Goal: Information Seeking & Learning: Learn about a topic

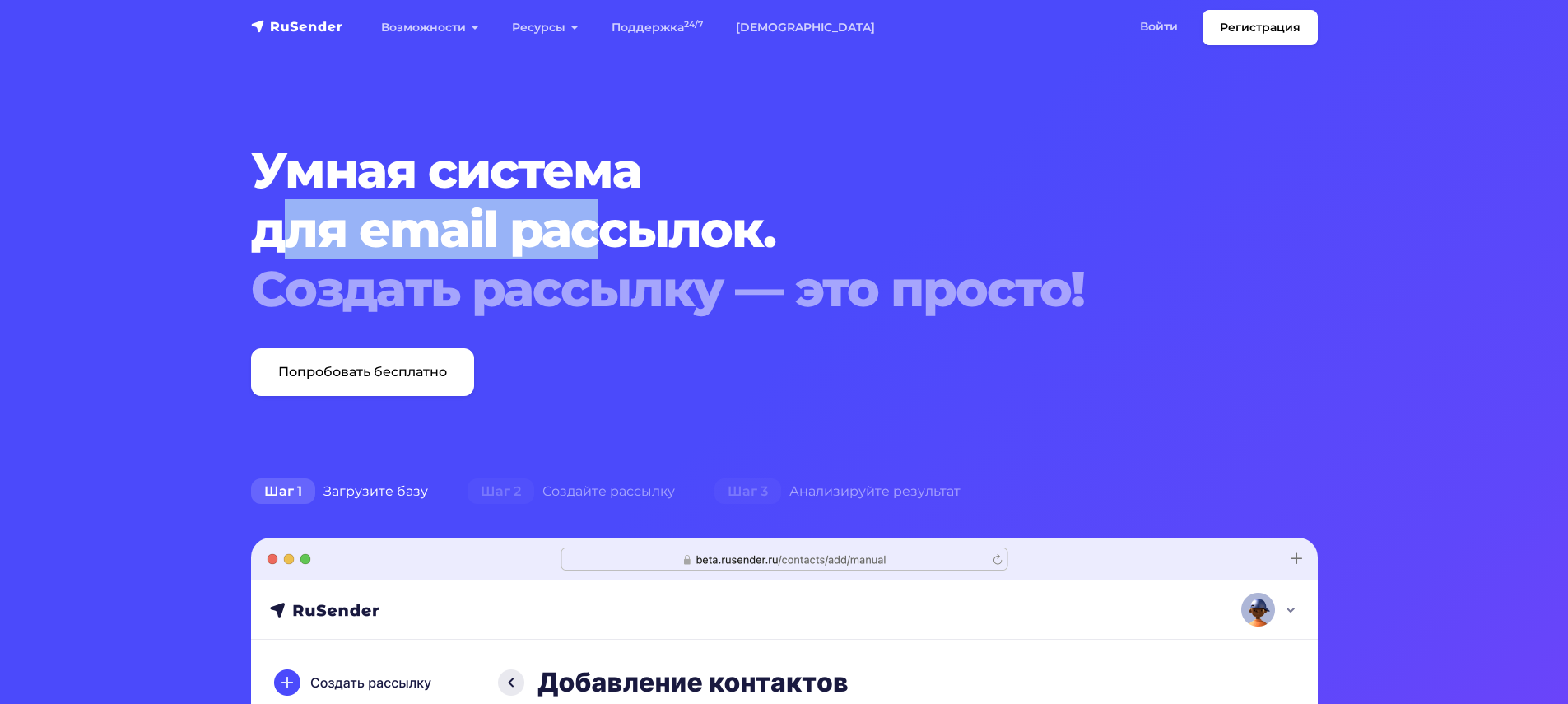
drag, startPoint x: 435, startPoint y: 234, endPoint x: 713, endPoint y: 238, distance: 278.0
click at [638, 234] on h1 "Умная система для email рассылок. Создать рассылку — это просто!" at bounding box center [738, 230] width 975 height 178
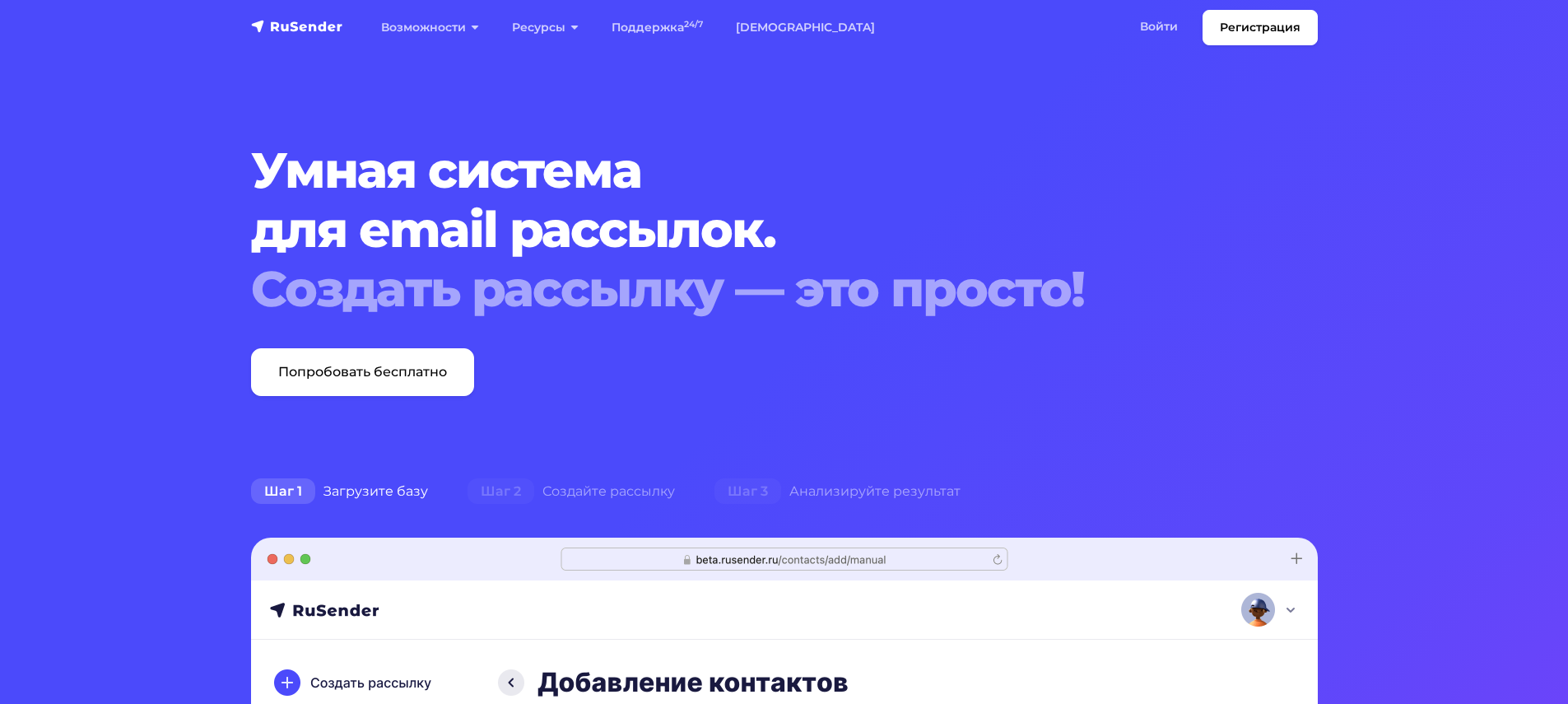
click at [869, 268] on div "Создать рассылку — это просто!" at bounding box center [738, 289] width 975 height 60
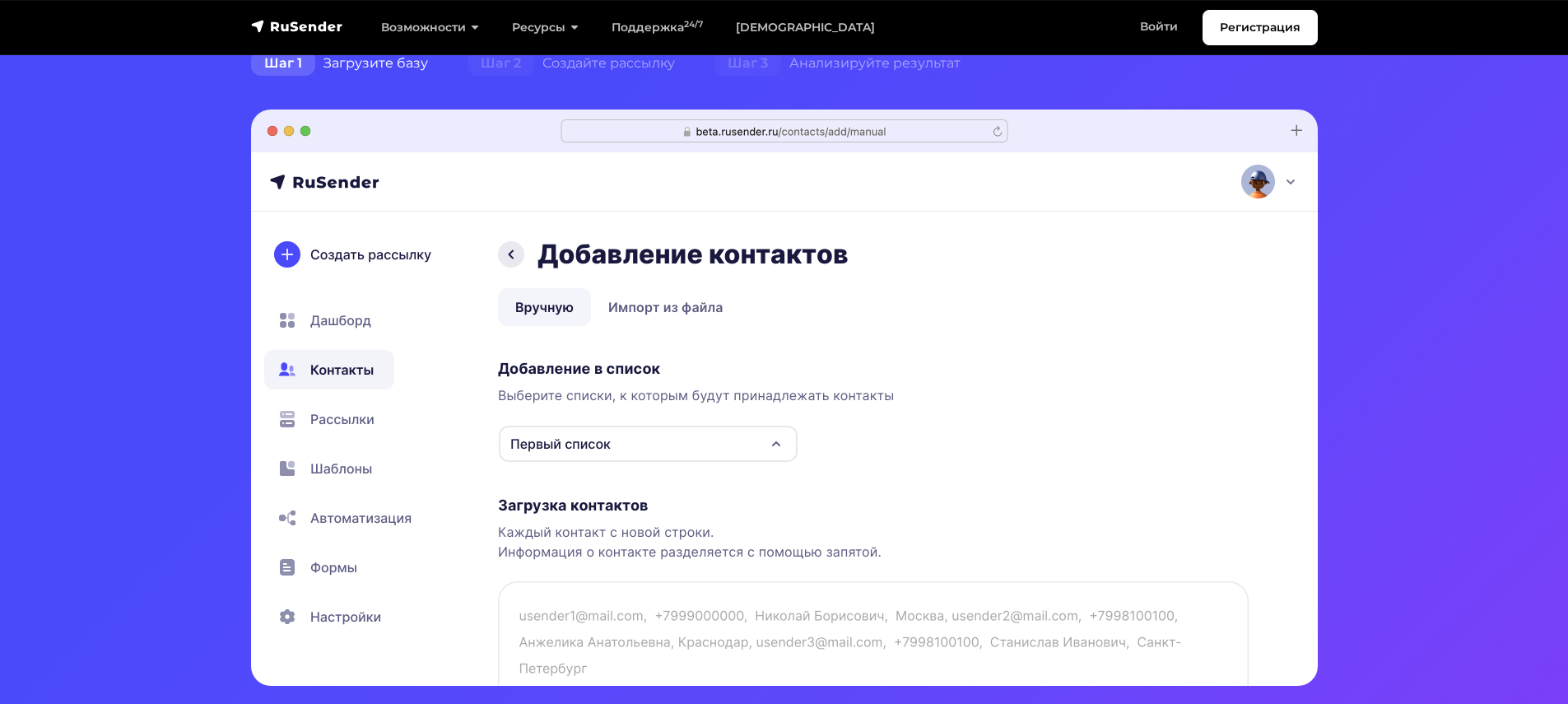
scroll to position [777, 0]
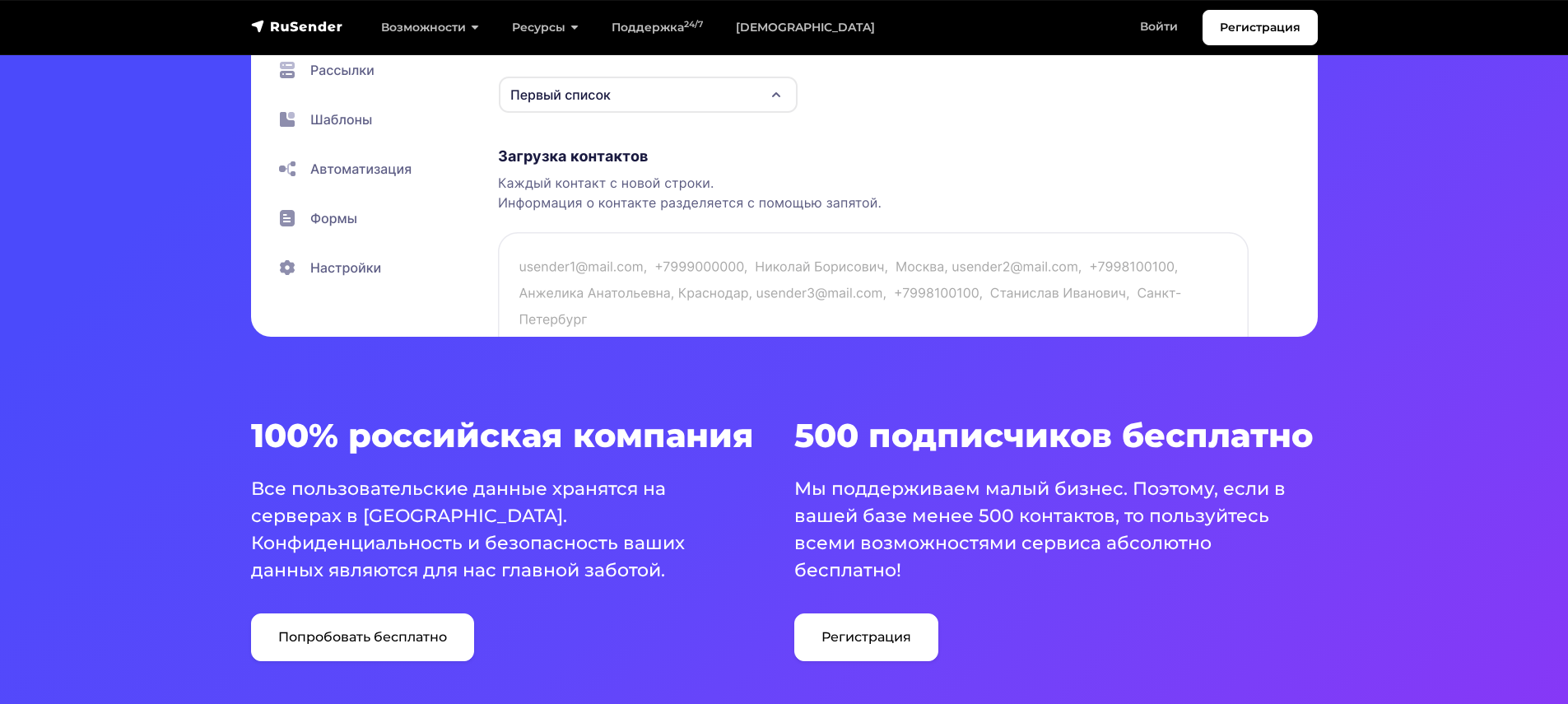
click at [1024, 339] on section "Умная система для email рассылок. Создать рассылку — это просто! Попробовать бе…" at bounding box center [784, 5] width 1568 height 1563
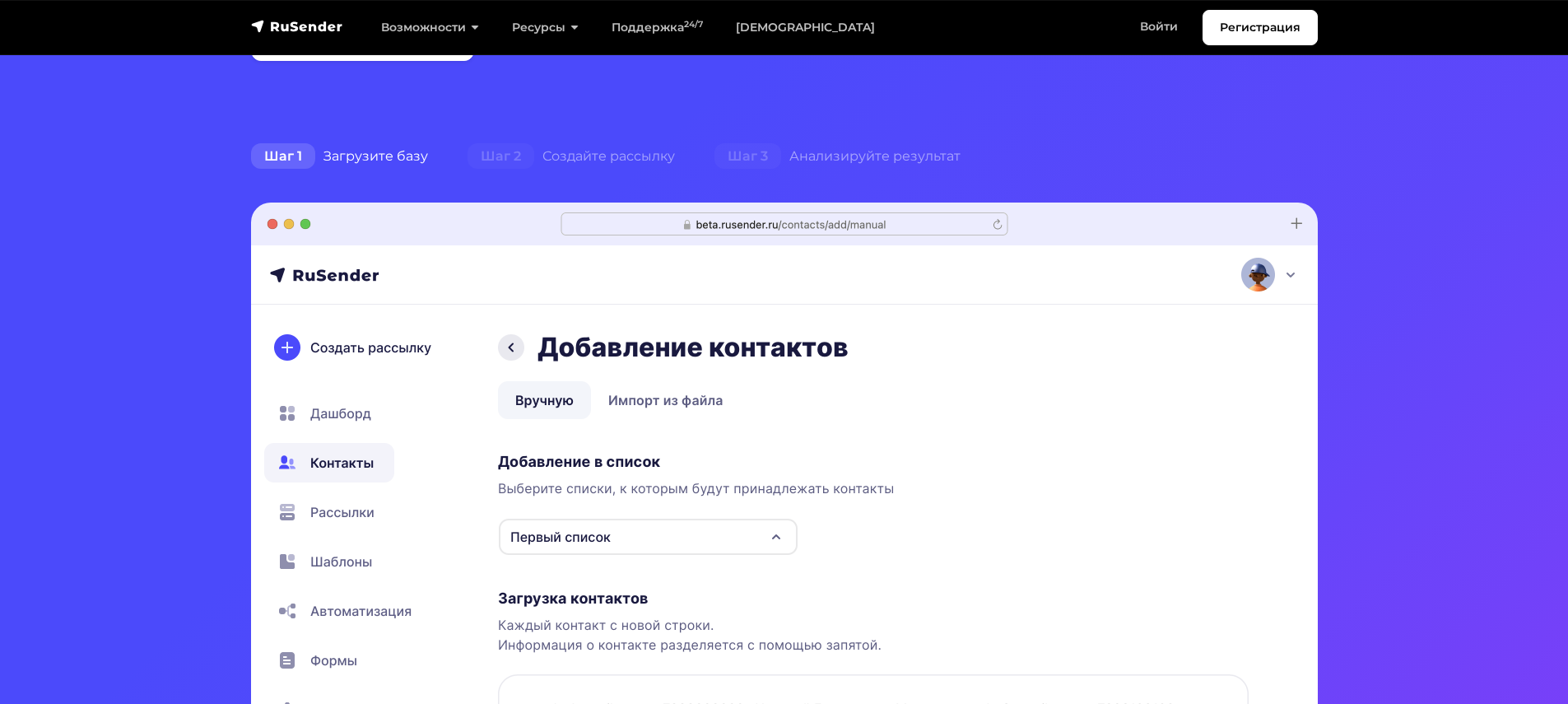
scroll to position [0, 0]
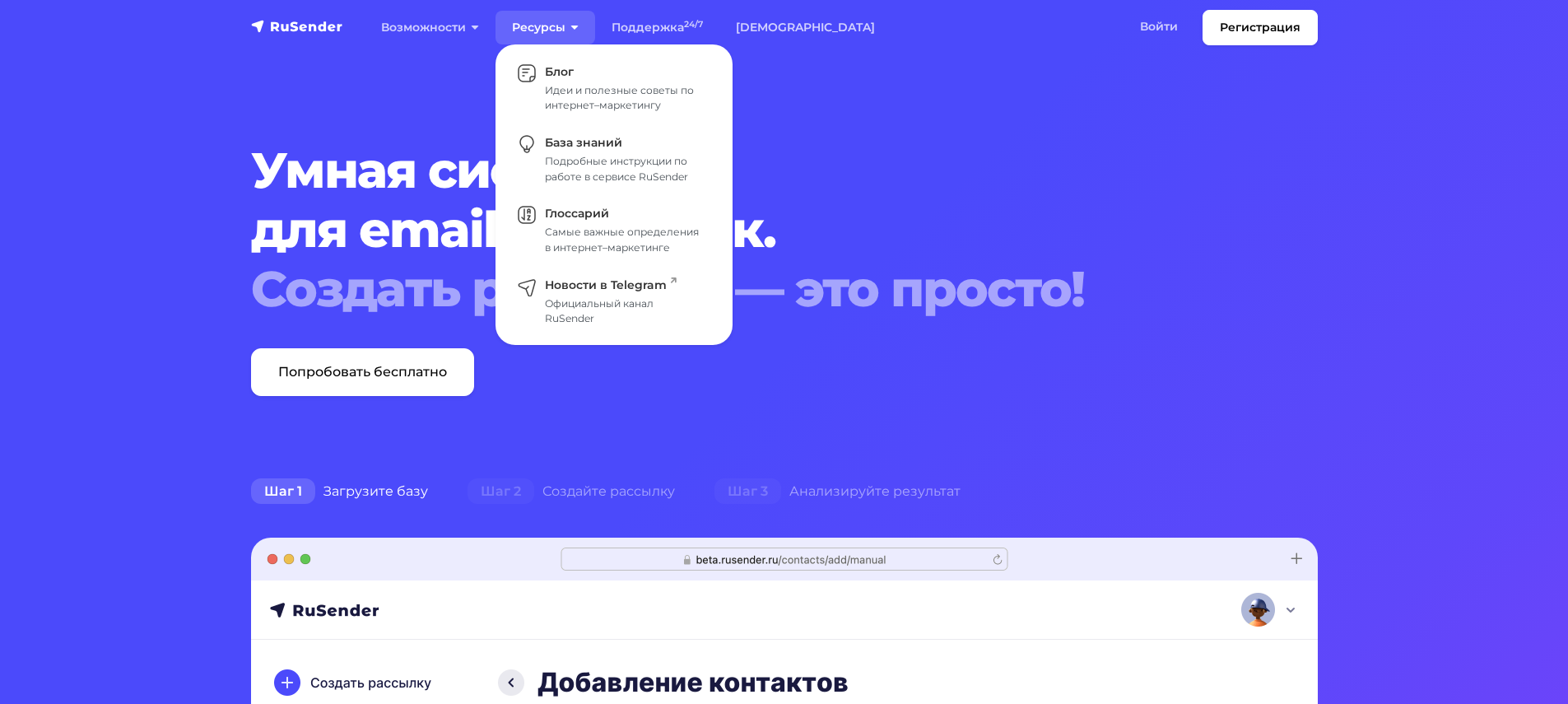
click at [558, 27] on link "Ресурсы" at bounding box center [545, 28] width 99 height 34
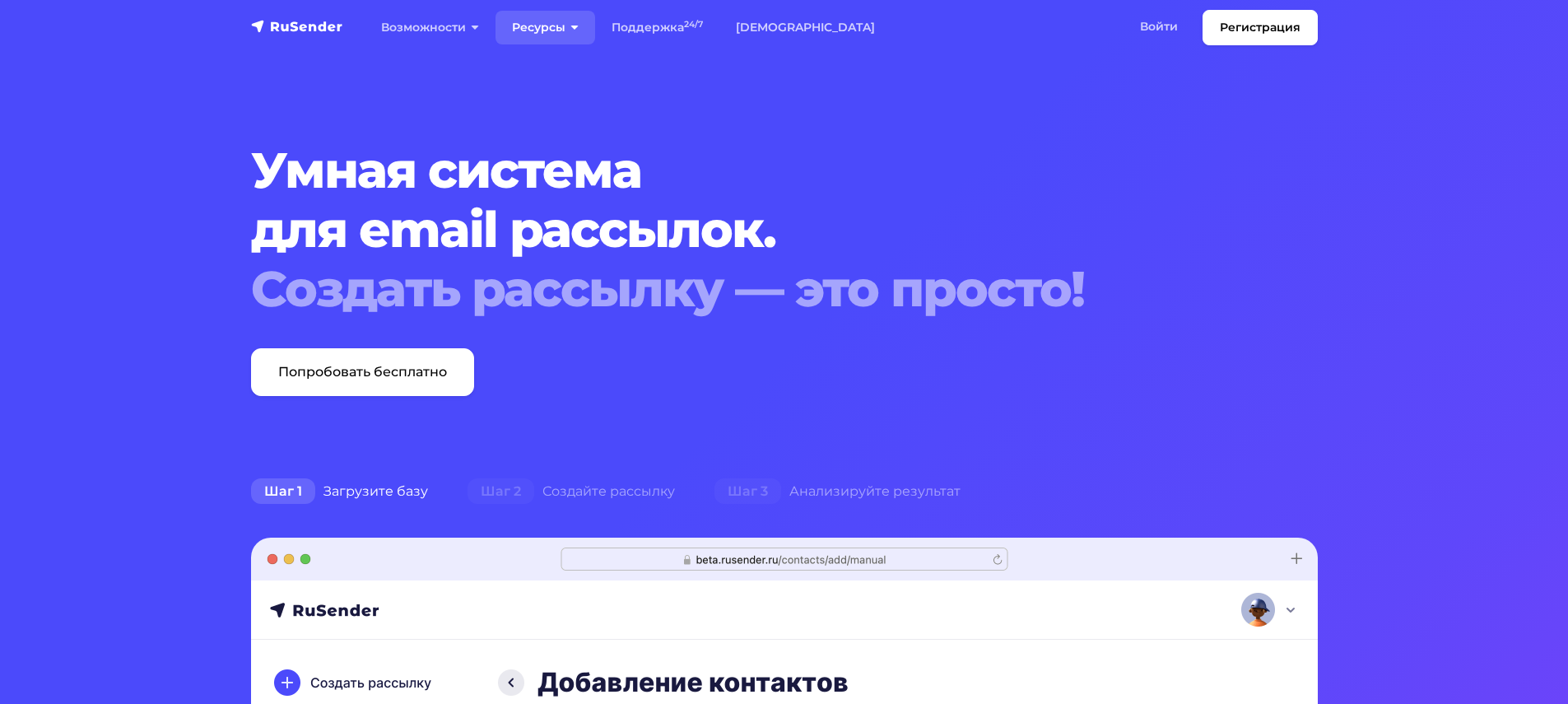
click at [558, 28] on link "Ресурсы" at bounding box center [545, 28] width 99 height 34
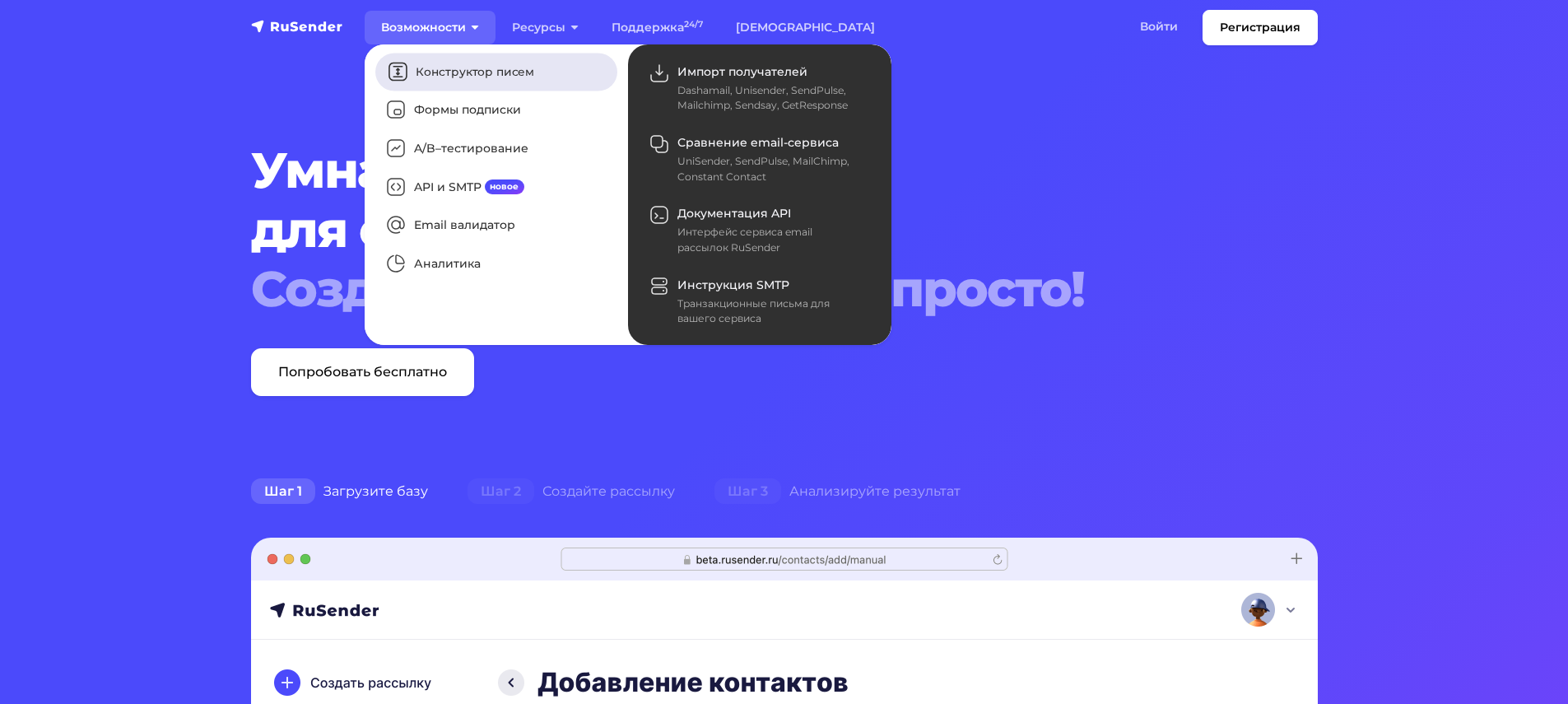
click at [472, 74] on link "Конструктор писем" at bounding box center [495, 72] width 242 height 38
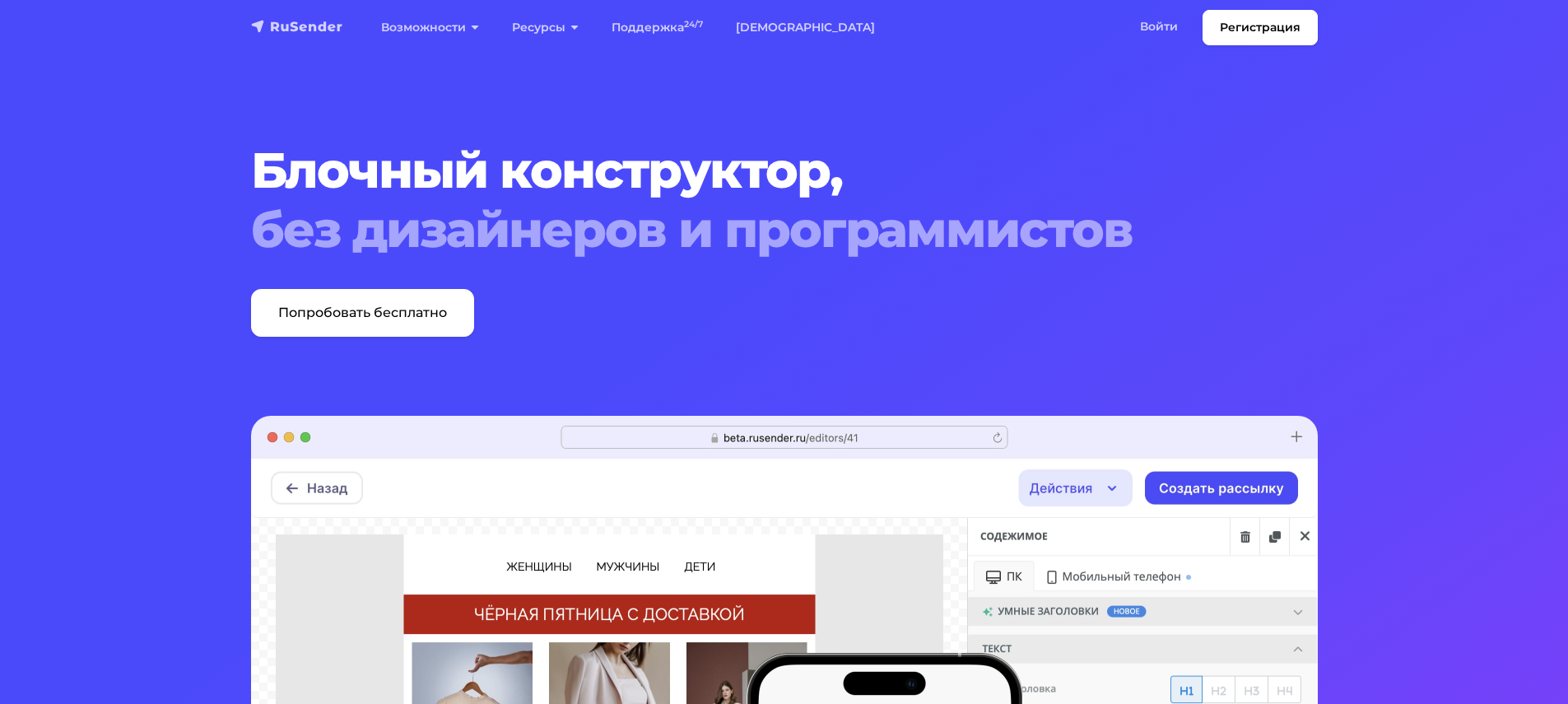
click at [332, 31] on img "navbar" at bounding box center [296, 26] width 92 height 17
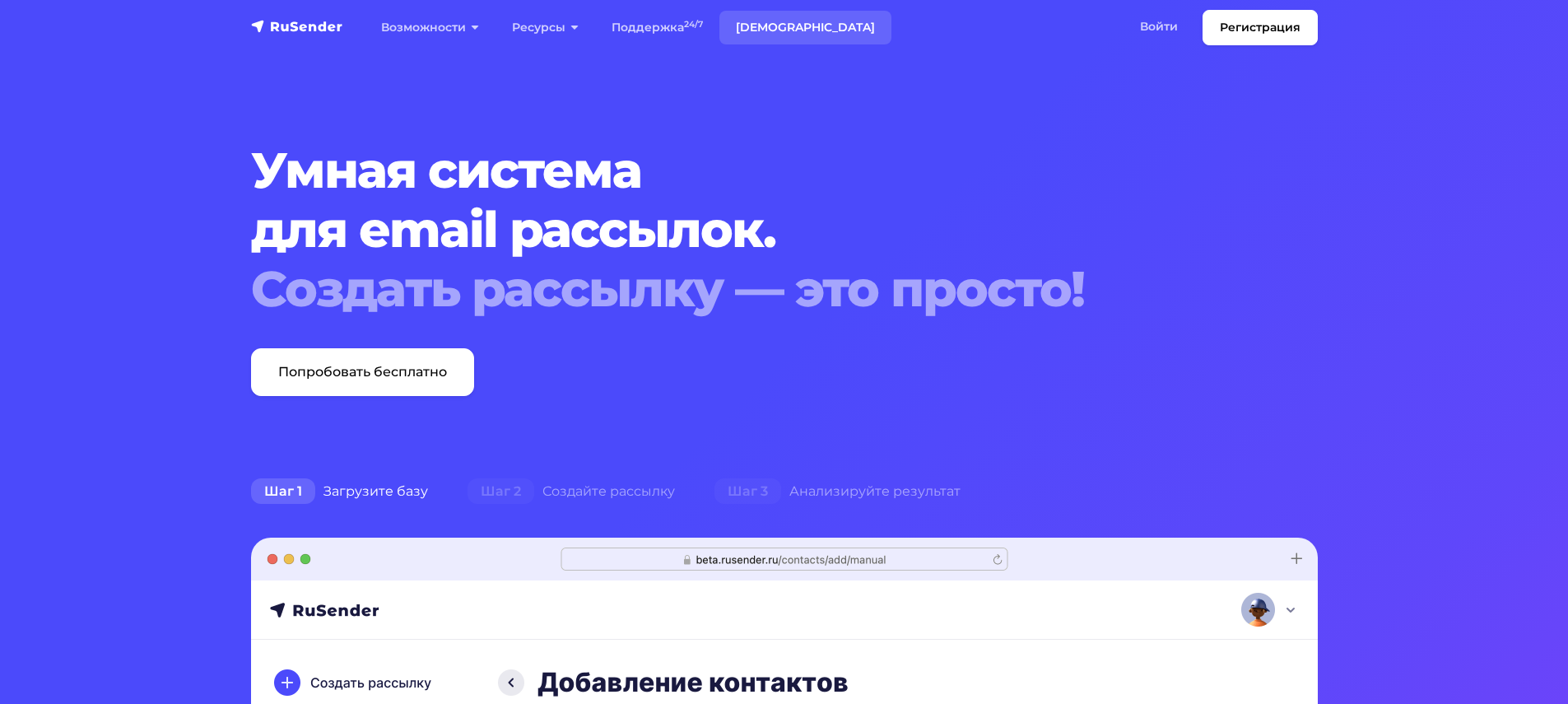
click at [742, 33] on link "[DEMOGRAPHIC_DATA]" at bounding box center [804, 28] width 172 height 34
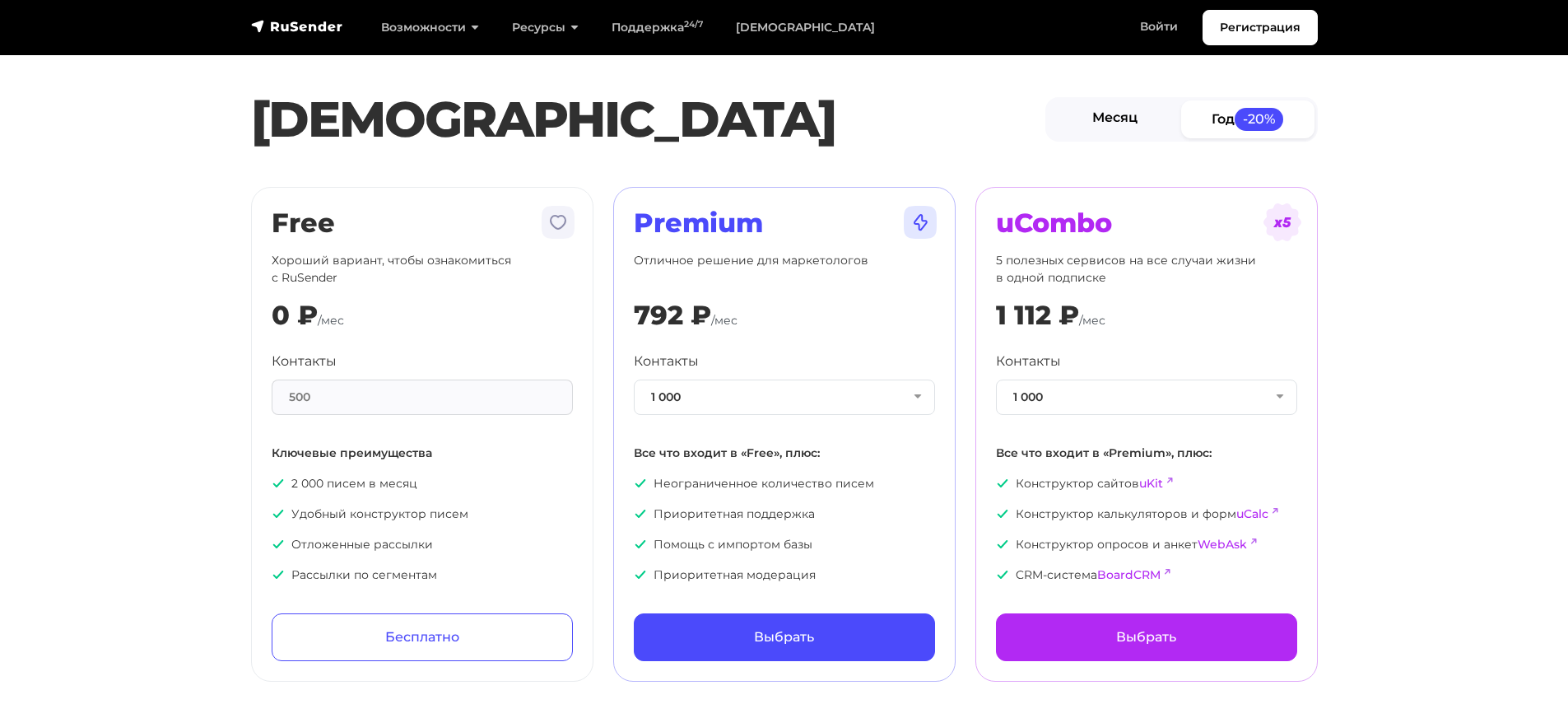
click at [1160, 118] on link "Месяц" at bounding box center [1115, 118] width 133 height 37
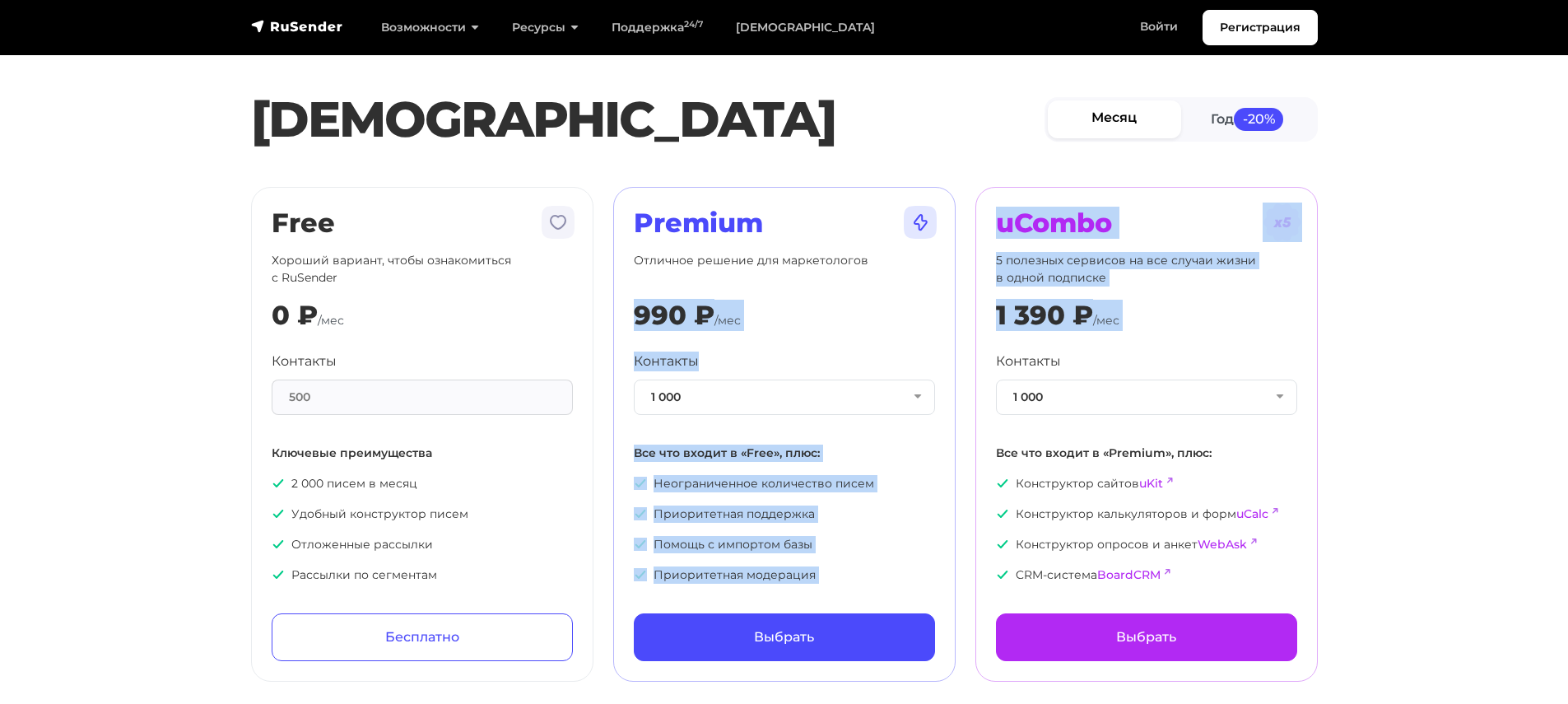
drag, startPoint x: 637, startPoint y: 298, endPoint x: 1194, endPoint y: 334, distance: 558.2
click at [1169, 333] on div "Free Хороший вариант, чтобы ознакомиться с RuSender 0 ₽ /мес Контакты 500 Ключе…" at bounding box center [784, 434] width 1086 height 494
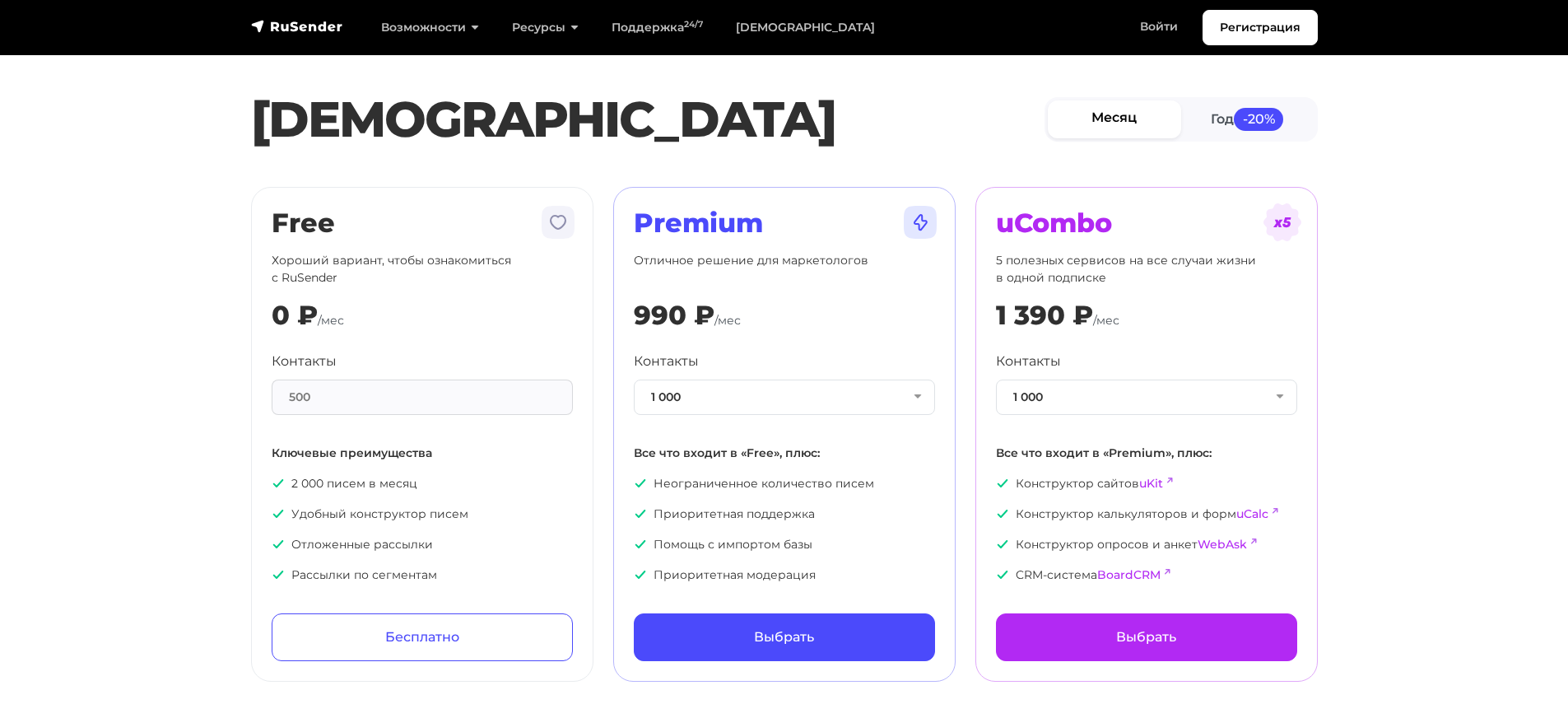
click at [1177, 333] on div "uCombo 5 полезных сервисов на все случаи жизни в одной подписке 1 390 ₽ /мес Ко…" at bounding box center [1145, 435] width 301 height 453
drag, startPoint x: 1194, startPoint y: 334, endPoint x: 1252, endPoint y: 346, distance: 59.2
click at [1230, 341] on div "uCombo 5 полезных сервисов на все случаи жизни в одной подписке 1 390 ₽ /мес Ко…" at bounding box center [1145, 435] width 301 height 453
click at [1289, 350] on div "uCombo 5 полезных сервисов на все случаи жизни в одной подписке 1 390 ₽ /мес Ко…" at bounding box center [1145, 435] width 301 height 453
drag, startPoint x: 1079, startPoint y: 304, endPoint x: 992, endPoint y: 312, distance: 87.4
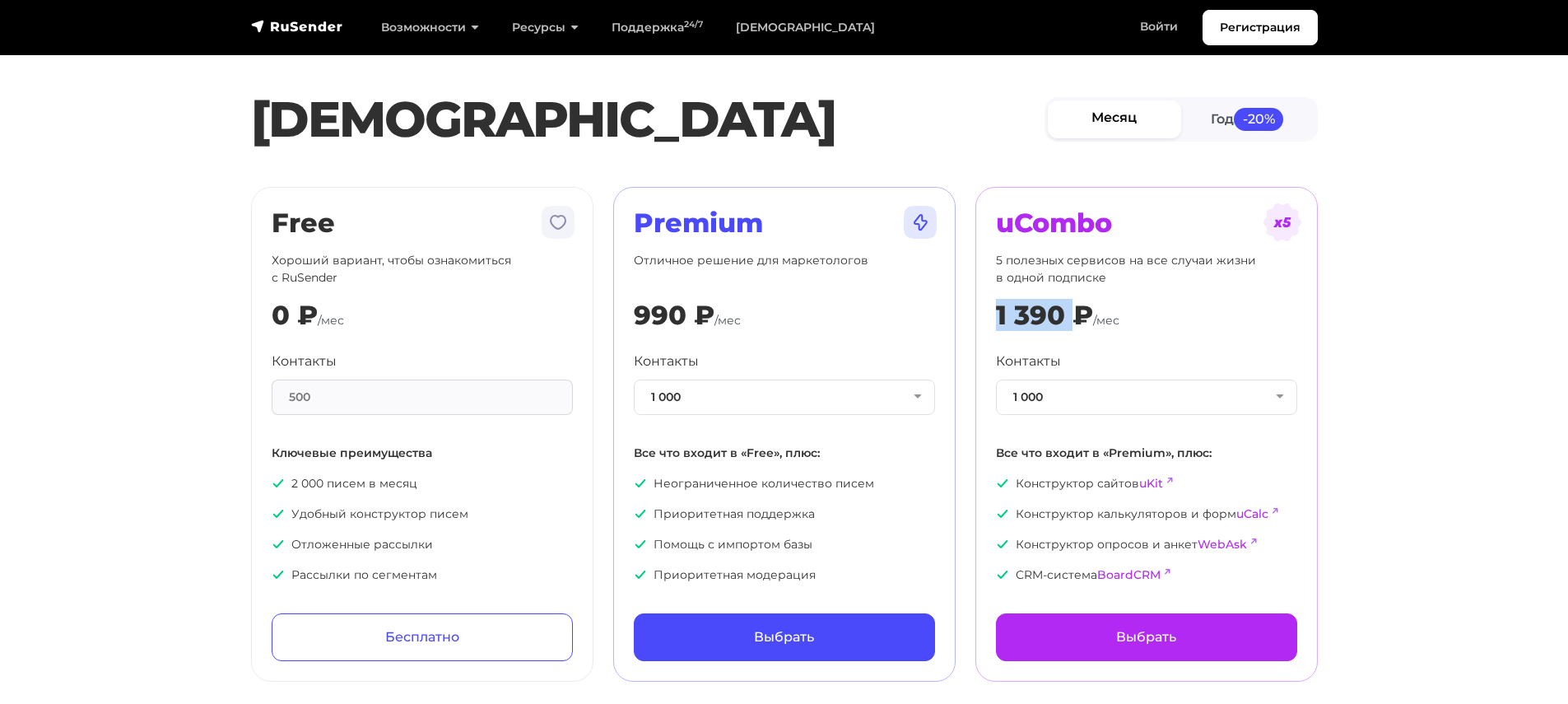
click at [992, 312] on div "uCombo 5 полезных сервисов на все случаи жизни в одной подписке 1 390 ₽ /мес Ко…" at bounding box center [1146, 434] width 342 height 494
click at [1122, 102] on link "Месяц" at bounding box center [1114, 118] width 133 height 37
click at [1193, 108] on link "Год -20%" at bounding box center [1248, 118] width 133 height 37
click at [1097, 129] on link "Месяц" at bounding box center [1115, 118] width 133 height 37
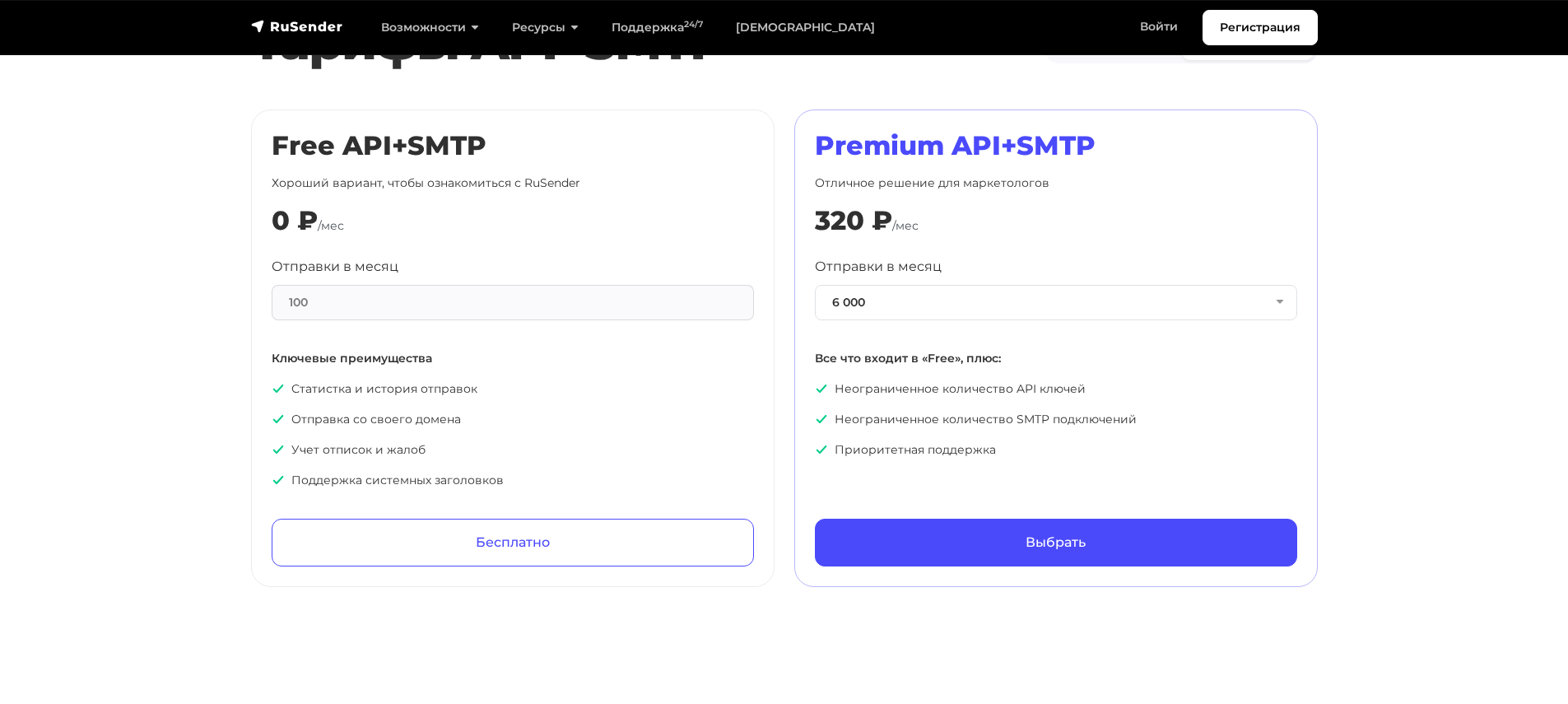
scroll to position [747, 0]
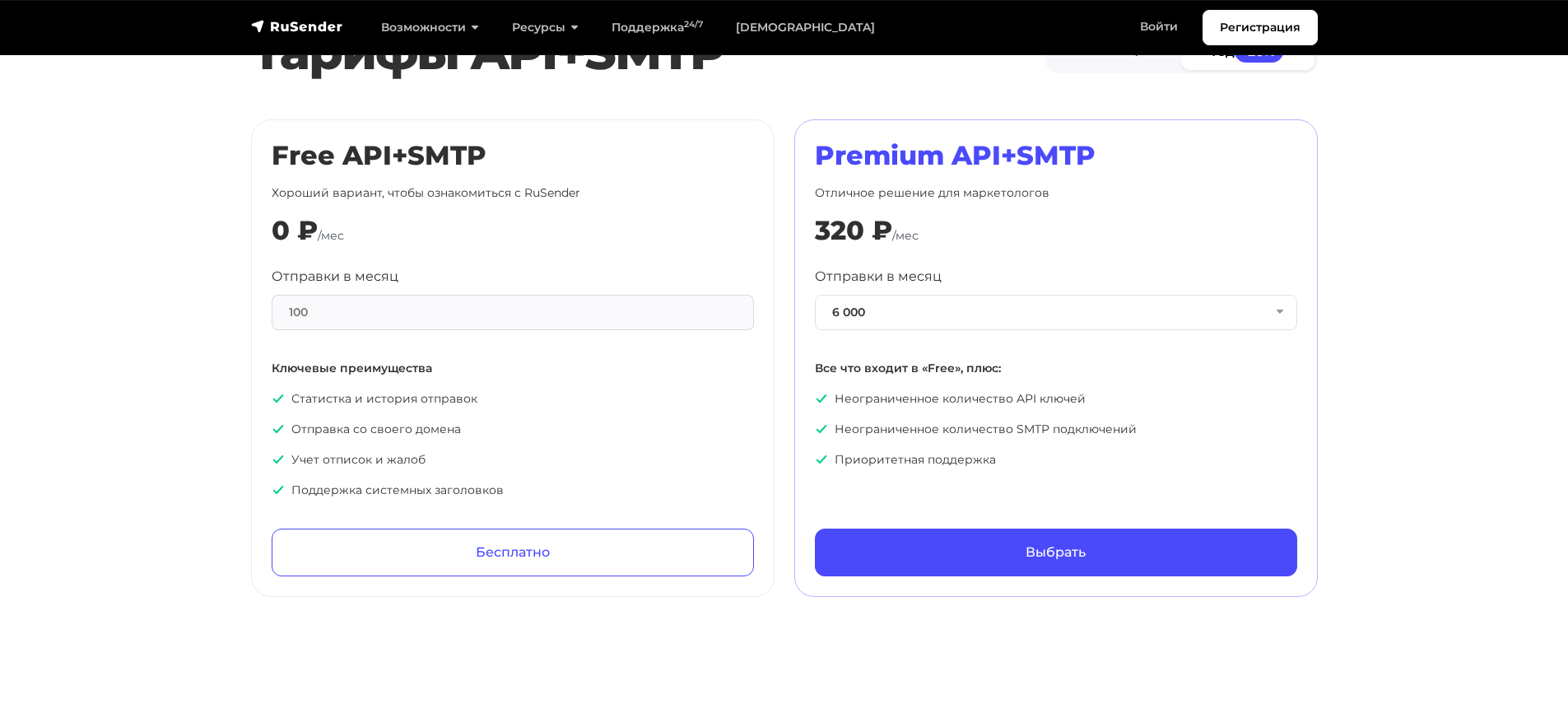
click at [594, 340] on div "Отправки в месяц 100 Ключевые преимущества Статистка и история отправок Отправк…" at bounding box center [512, 382] width 482 height 232
click at [604, 320] on div "100" at bounding box center [512, 312] width 482 height 36
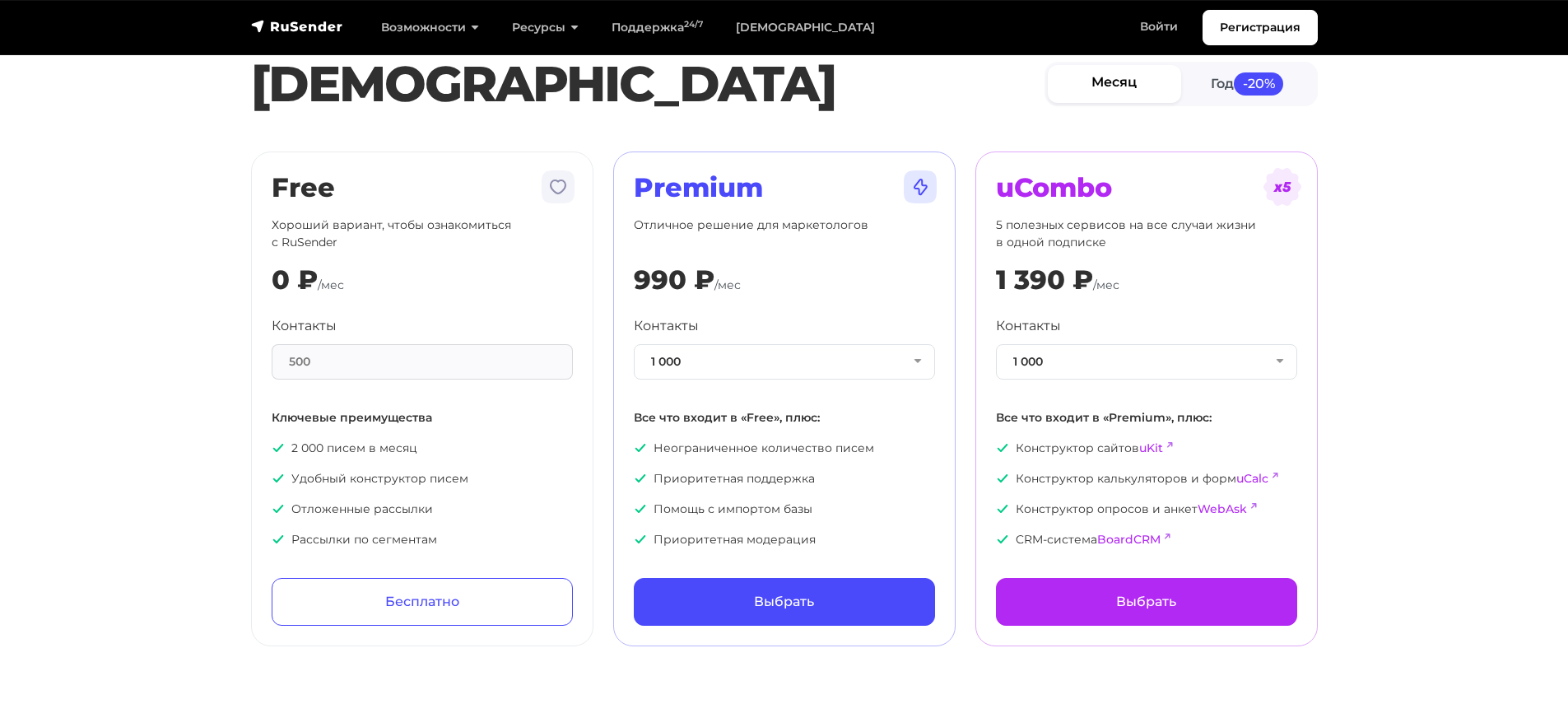
scroll to position [0, 0]
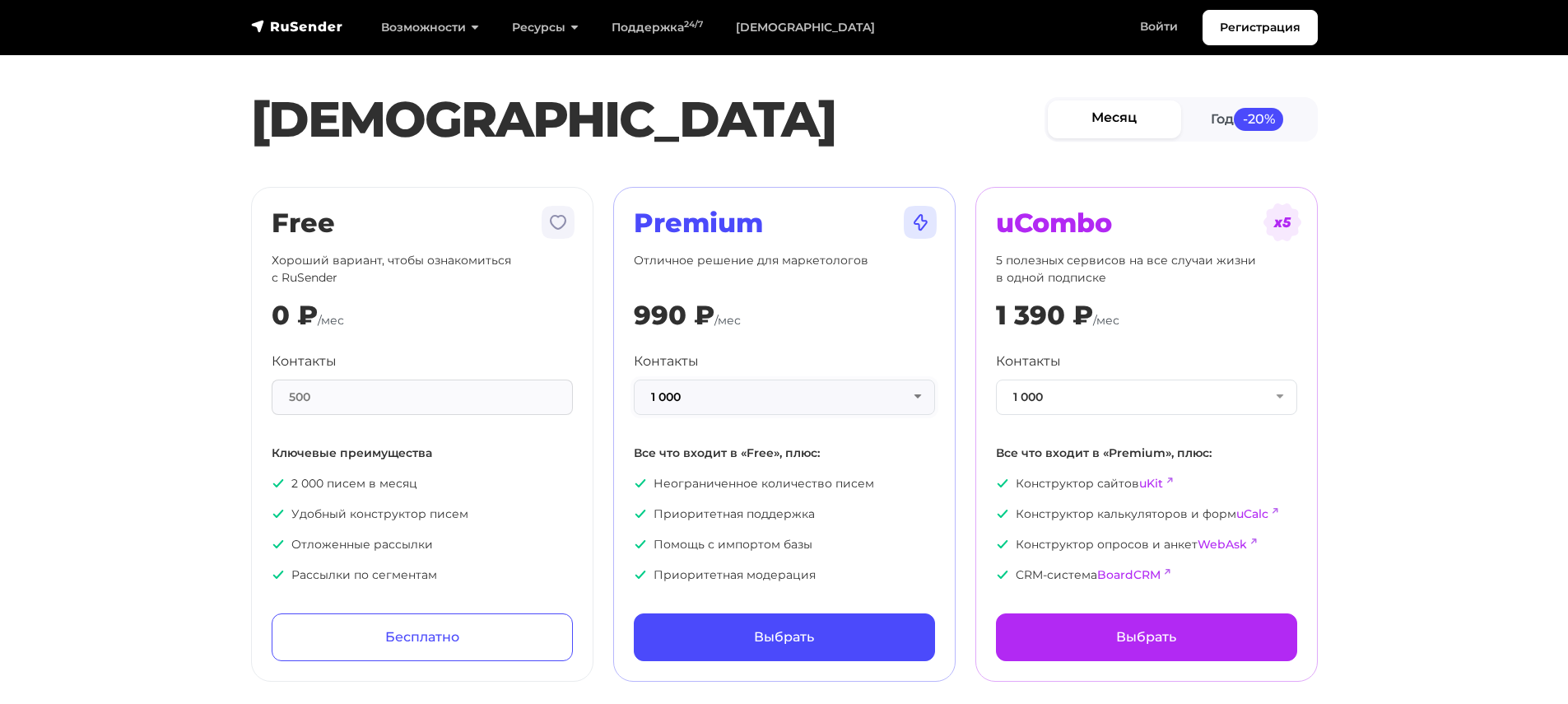
click at [733, 384] on button "1 000" at bounding box center [784, 398] width 301 height 36
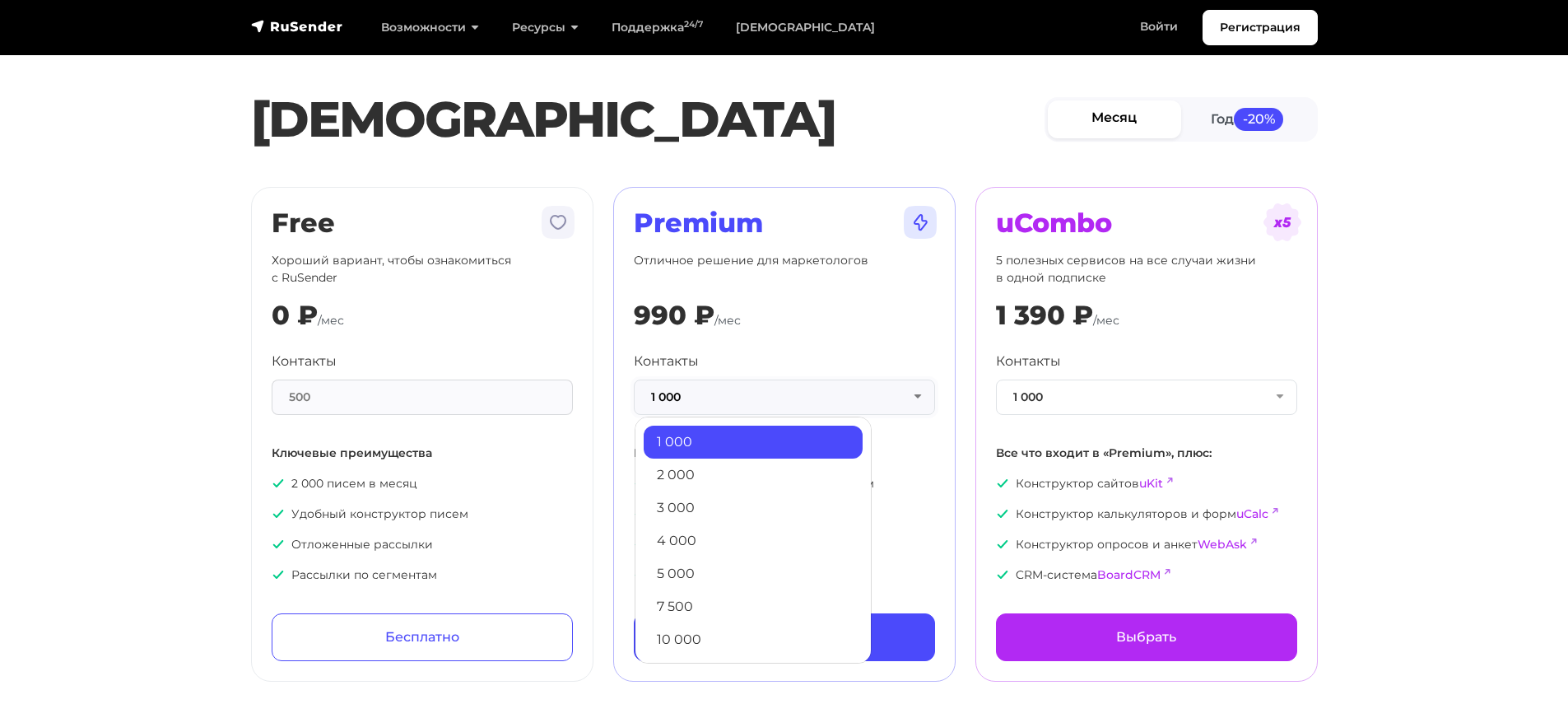
click at [733, 384] on button "1 000" at bounding box center [784, 398] width 301 height 36
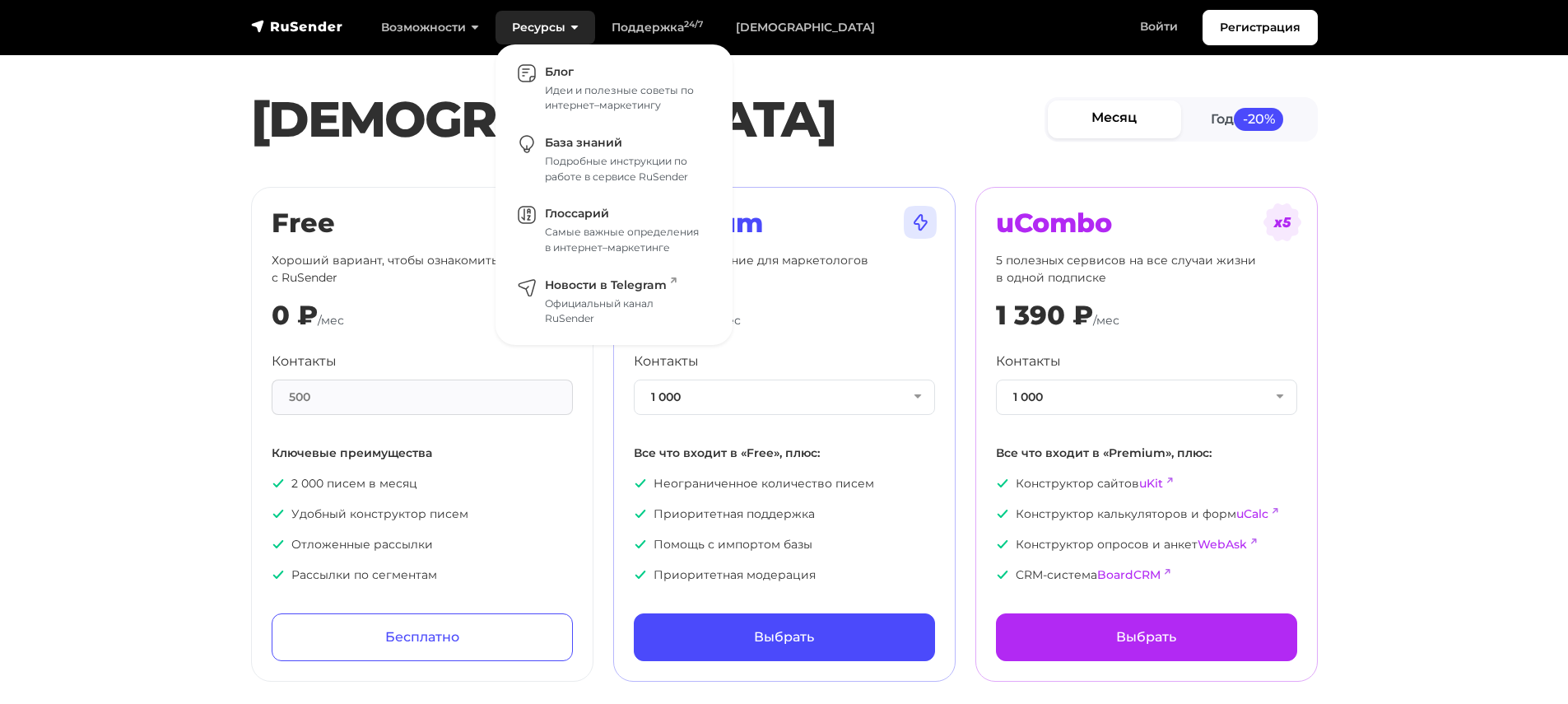
click at [545, 36] on link "Ресурсы" at bounding box center [545, 28] width 99 height 34
